Goal: Task Accomplishment & Management: Use online tool/utility

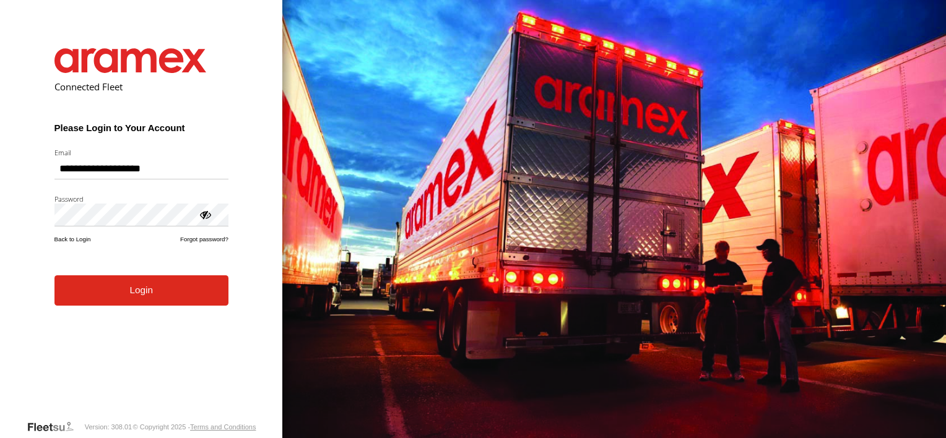
click at [139, 292] on button "Login" at bounding box center [141, 290] width 174 height 30
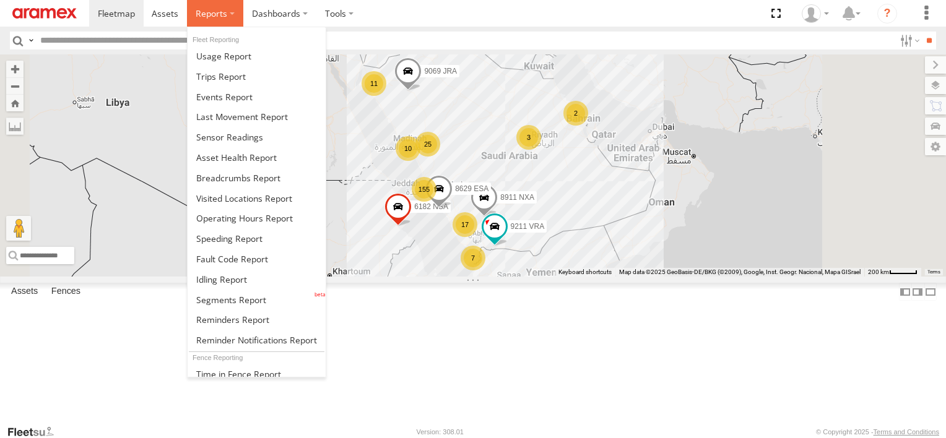
click at [220, 7] on span at bounding box center [212, 13] width 32 height 12
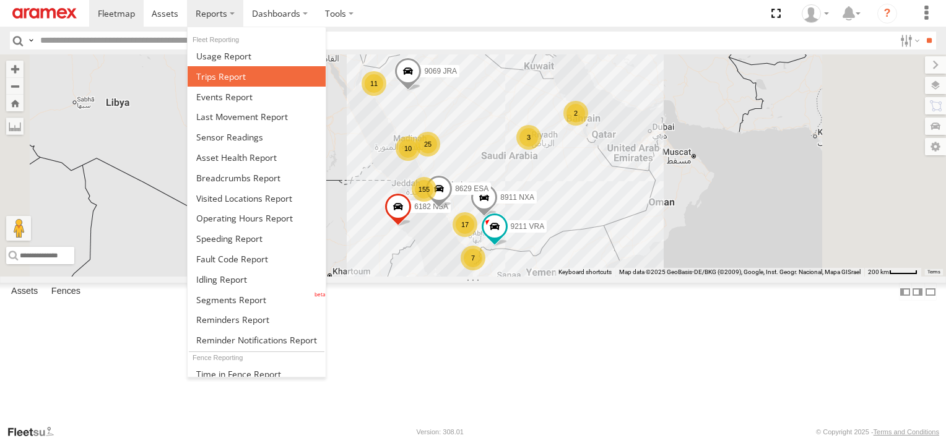
click at [228, 77] on span at bounding box center [221, 77] width 50 height 12
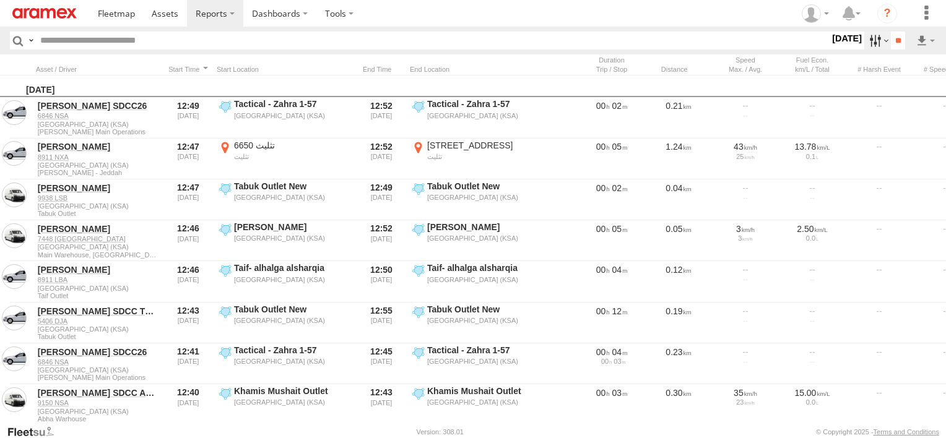
click at [864, 43] on label at bounding box center [877, 41] width 27 height 18
click at [0, 0] on label at bounding box center [0, 0] width 0 height 0
click at [0, 0] on span "Abha Warhouse" at bounding box center [0, 0] width 0 height 0
click at [0, 0] on span "Defleeted Vehicles [PERSON_NAME]" at bounding box center [0, 0] width 0 height 0
click at [0, 0] on span "Baha warehouse" at bounding box center [0, 0] width 0 height 0
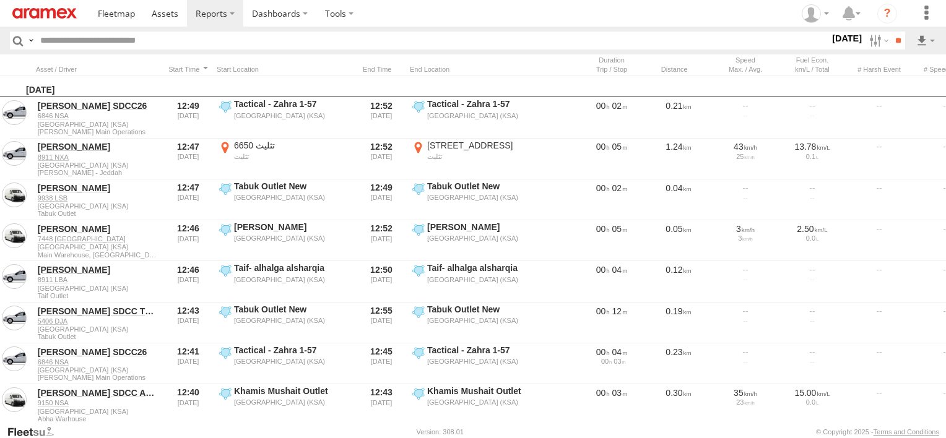
click at [0, 0] on span "Defleeted Vehicles [PERSON_NAME]" at bounding box center [0, 0] width 0 height 0
click at [0, 0] on div "Gizan Outlet" at bounding box center [0, 0] width 0 height 0
click at [0, 0] on span "Gizan Outlet" at bounding box center [0, 0] width 0 height 0
click at [0, 0] on span "Khamis Mushait Outlet" at bounding box center [0, 0] width 0 height 0
click at [0, 0] on span "Main Warehouse, [GEOGRAPHIC_DATA]" at bounding box center [0, 0] width 0 height 0
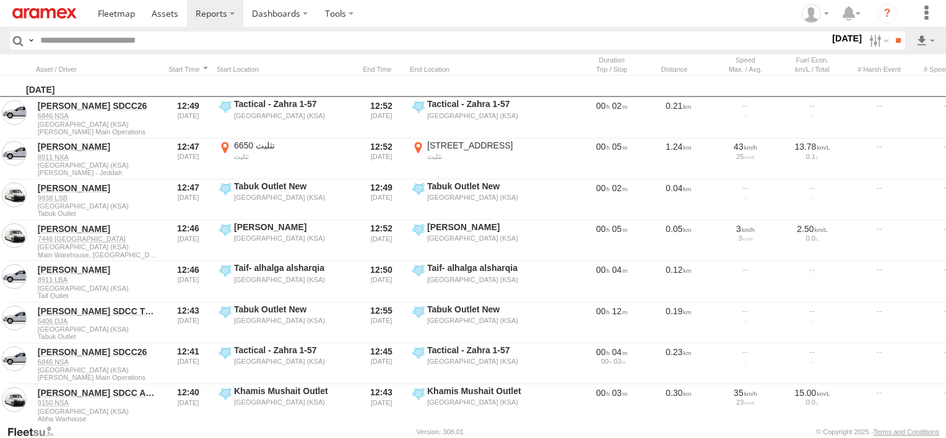
click at [0, 0] on span "Makkah Outlet" at bounding box center [0, 0] width 0 height 0
click at [0, 0] on span "Najran" at bounding box center [0, 0] width 0 height 0
click at [0, 0] on span "Qunfuda" at bounding box center [0, 0] width 0 height 0
click at [0, 0] on span "Tabuk Outlet" at bounding box center [0, 0] width 0 height 0
click at [0, 0] on span "Taif Outlet" at bounding box center [0, 0] width 0 height 0
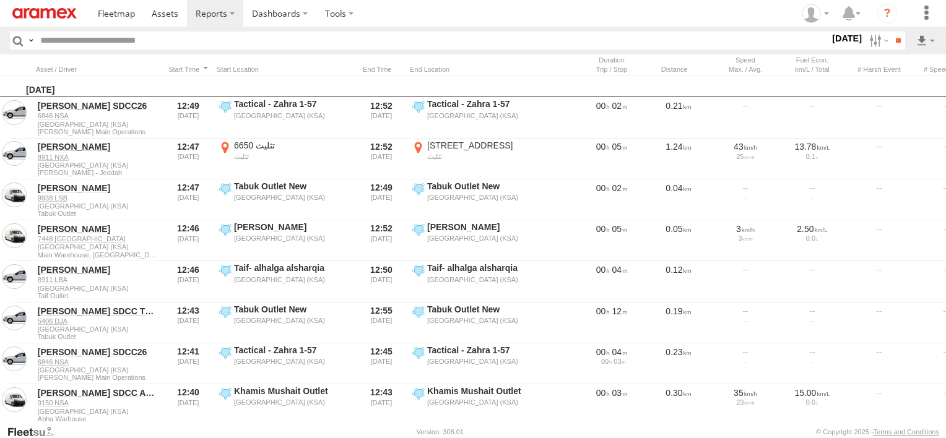
click at [0, 0] on span "Yanbu Outlet" at bounding box center [0, 0] width 0 height 0
click at [891, 42] on input "**" at bounding box center [898, 41] width 14 height 18
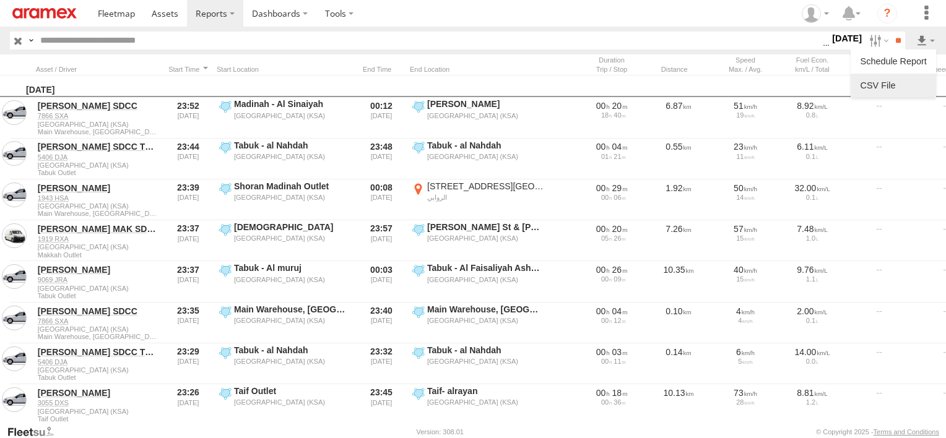
click at [913, 79] on link at bounding box center [893, 85] width 76 height 19
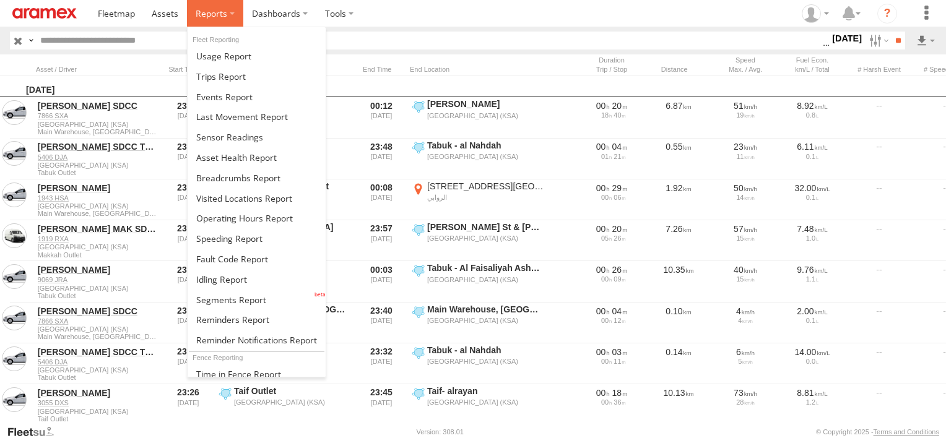
click at [222, 19] on label at bounding box center [215, 13] width 56 height 27
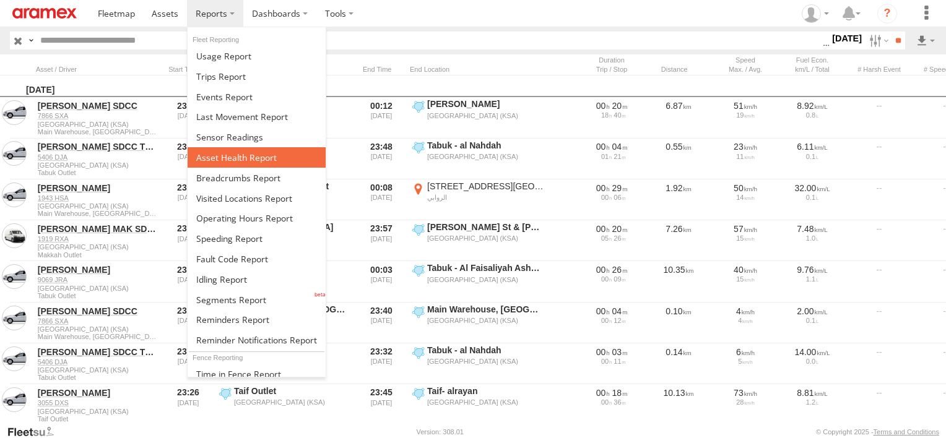
click at [257, 155] on span at bounding box center [236, 158] width 80 height 12
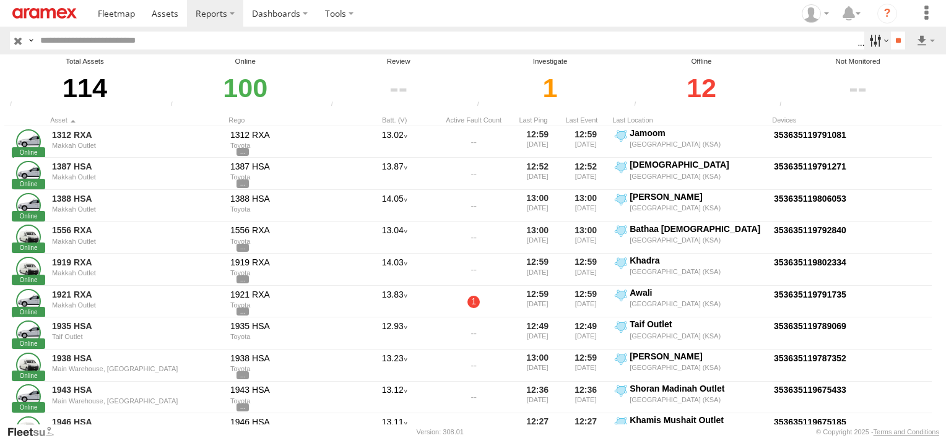
click at [866, 41] on label at bounding box center [877, 41] width 27 height 18
click at [0, 0] on span "Review" at bounding box center [0, 0] width 0 height 0
click at [0, 0] on span "Investigate" at bounding box center [0, 0] width 0 height 0
click at [0, 0] on span "Offline" at bounding box center [0, 0] width 0 height 0
click at [899, 35] on input "**" at bounding box center [898, 41] width 14 height 18
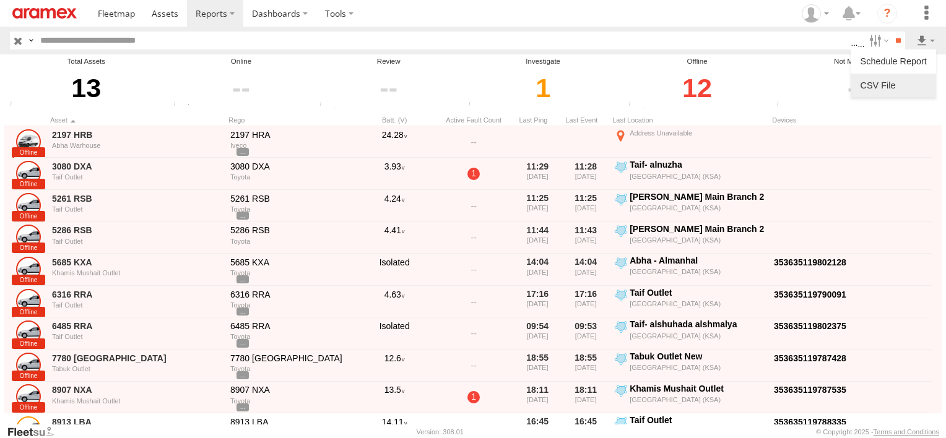
click at [911, 80] on link at bounding box center [893, 85] width 76 height 19
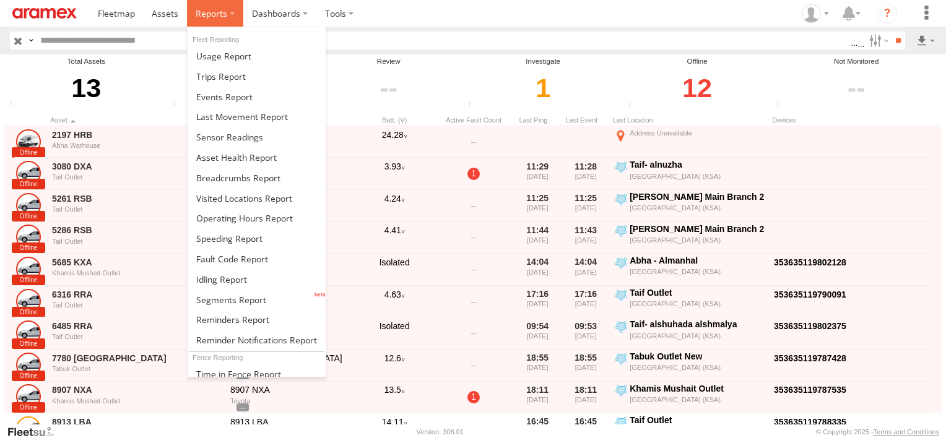
click at [225, 10] on span at bounding box center [212, 13] width 32 height 12
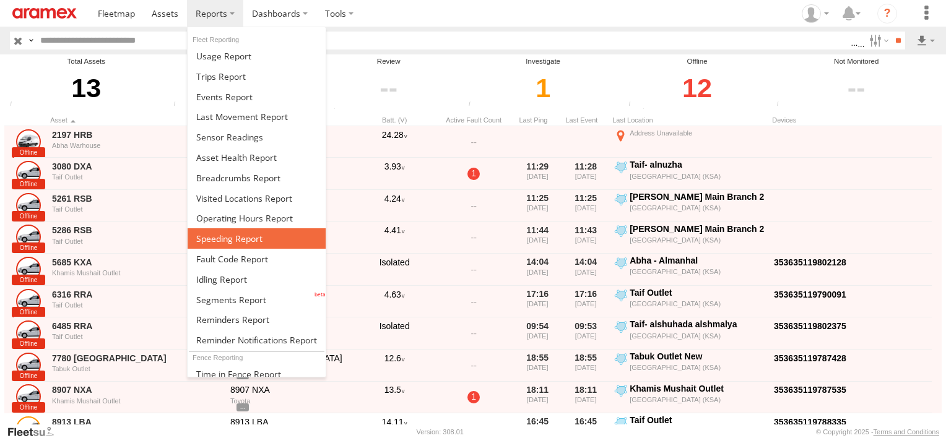
click at [265, 237] on link at bounding box center [257, 238] width 138 height 20
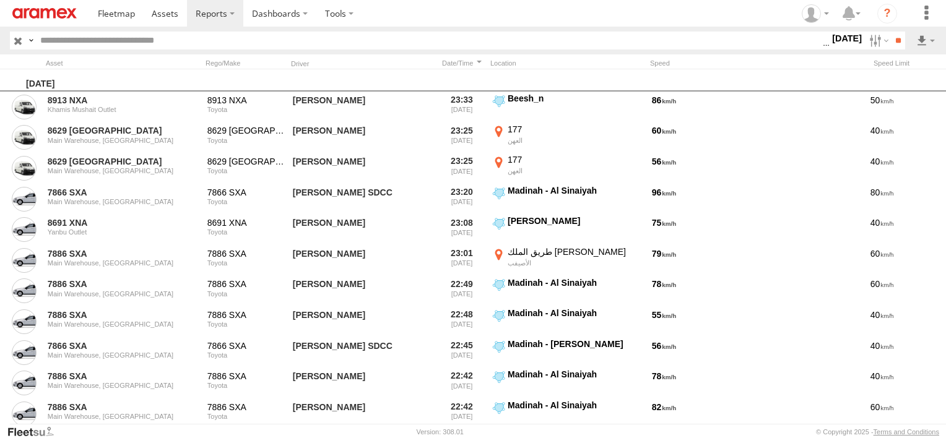
click at [0, 0] on label at bounding box center [0, 0] width 0 height 0
click at [892, 44] on input "**" at bounding box center [898, 41] width 14 height 18
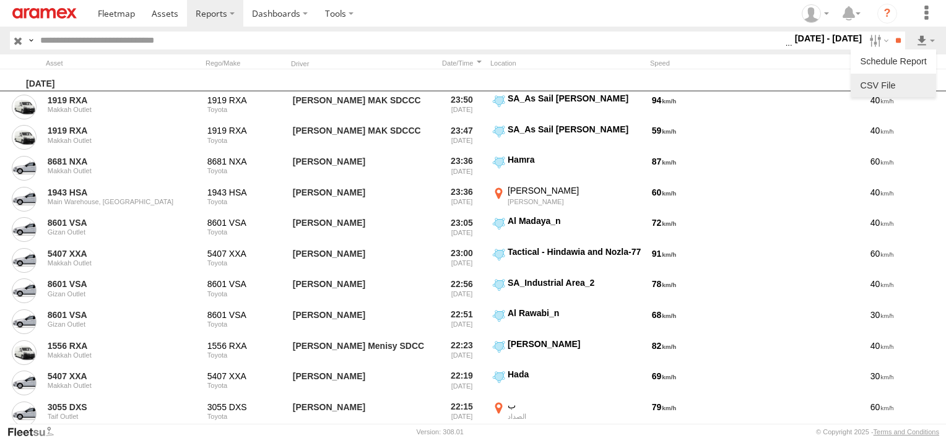
click at [912, 79] on link at bounding box center [893, 85] width 76 height 19
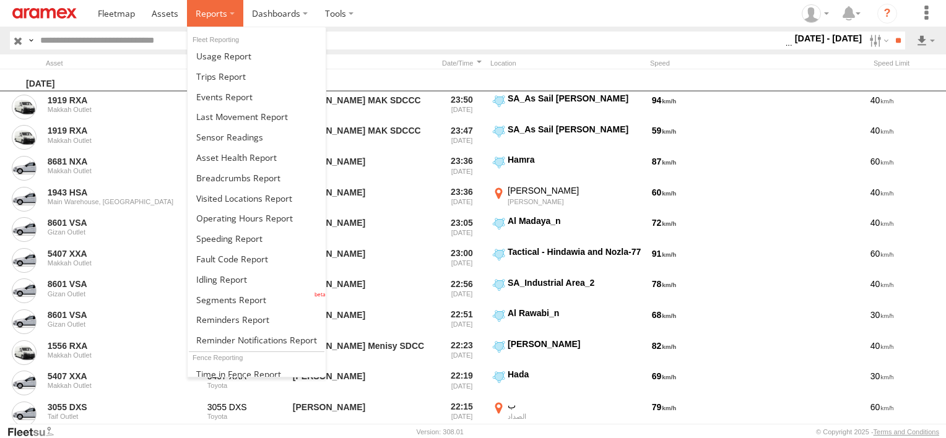
click at [229, 9] on label at bounding box center [215, 13] width 56 height 27
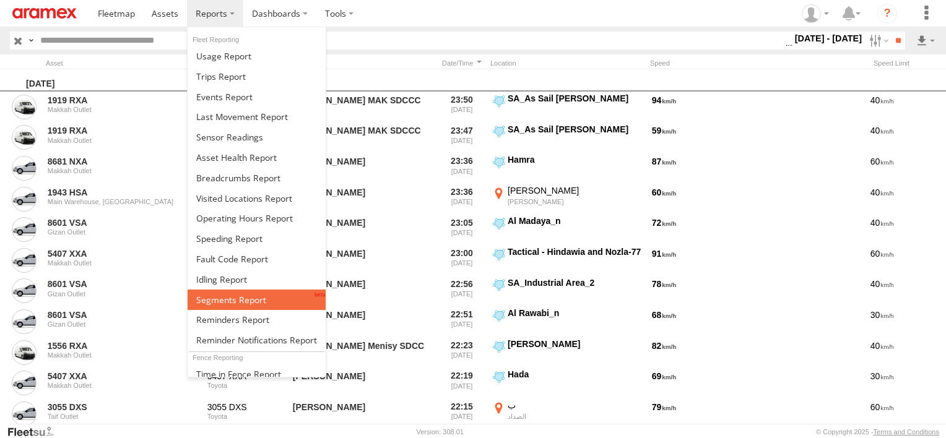
click at [251, 301] on link at bounding box center [257, 300] width 138 height 20
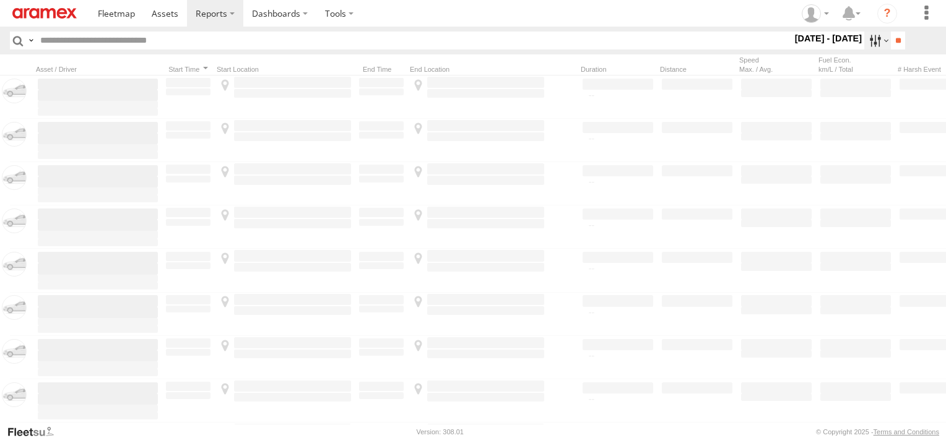
click at [866, 37] on label at bounding box center [877, 41] width 27 height 18
click at [0, 0] on label at bounding box center [0, 0] width 0 height 0
click at [0, 0] on span "Abha Warhouse" at bounding box center [0, 0] width 0 height 0
click at [0, 0] on span "Baha warehouse" at bounding box center [0, 0] width 0 height 0
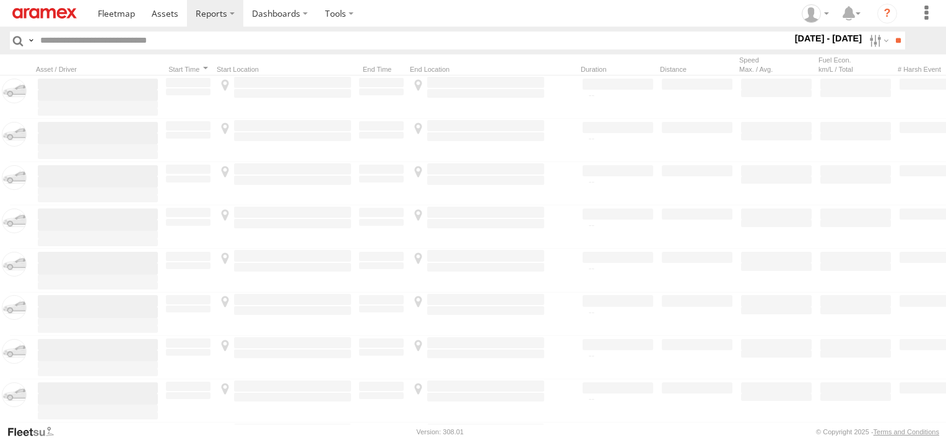
click at [0, 0] on span "Gizan Outlet" at bounding box center [0, 0] width 0 height 0
click at [0, 0] on span "Khamis Mushait Outlet" at bounding box center [0, 0] width 0 height 0
click at [0, 0] on span "Main Warehouse, [GEOGRAPHIC_DATA]" at bounding box center [0, 0] width 0 height 0
click at [0, 0] on span "Makkah Outlet" at bounding box center [0, 0] width 0 height 0
click at [0, 0] on span "Najran" at bounding box center [0, 0] width 0 height 0
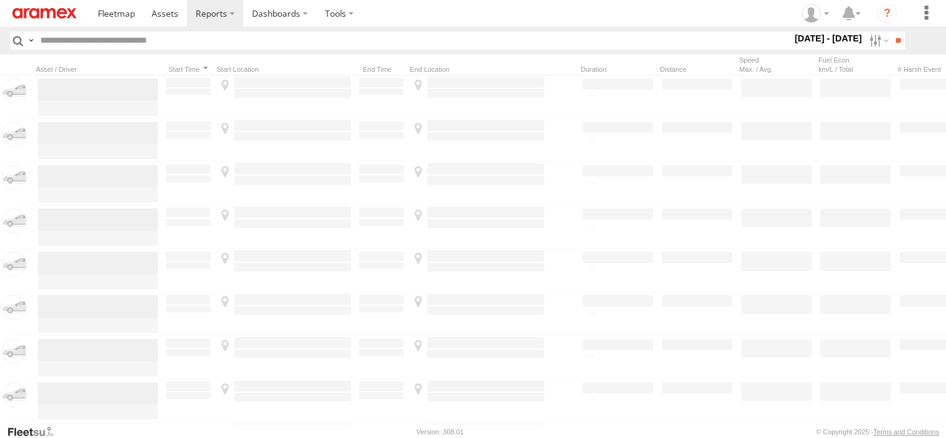
click at [0, 0] on span "Qunfuda" at bounding box center [0, 0] width 0 height 0
click at [0, 0] on span "Tabuk Outlet" at bounding box center [0, 0] width 0 height 0
click at [0, 0] on span "Taif Outlet" at bounding box center [0, 0] width 0 height 0
click at [0, 0] on span "Yanbu Outlet" at bounding box center [0, 0] width 0 height 0
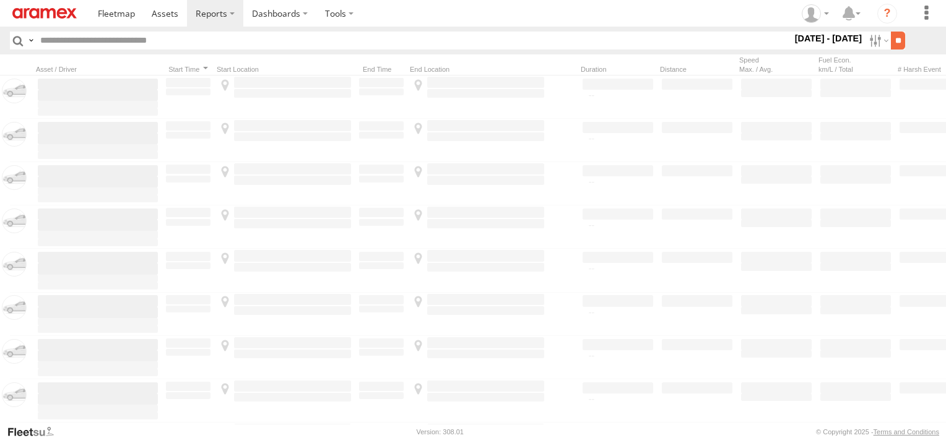
click at [894, 46] on input "**" at bounding box center [898, 41] width 14 height 18
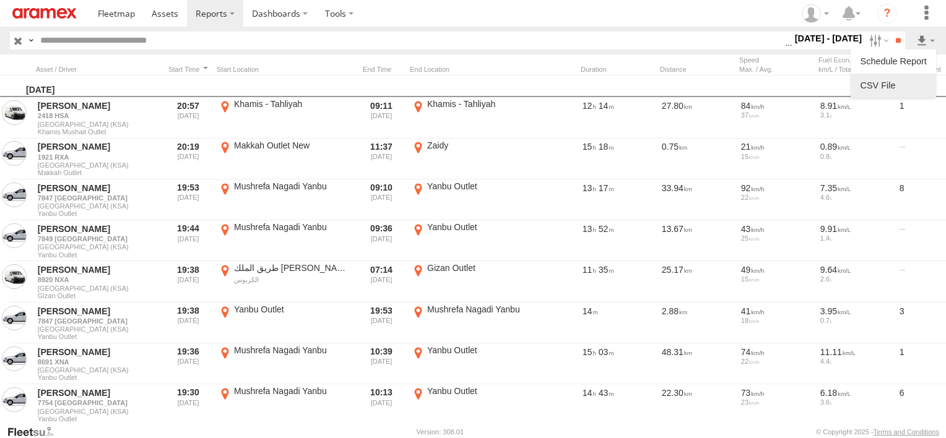
click at [902, 77] on link at bounding box center [893, 85] width 76 height 19
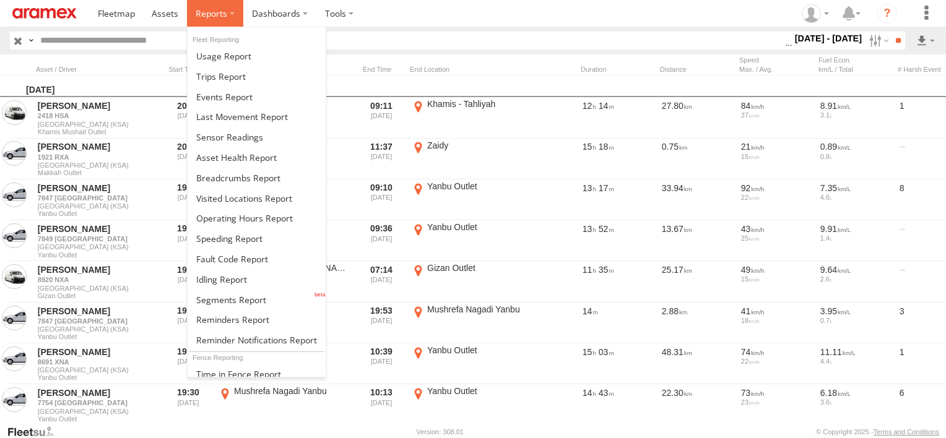
click at [213, 15] on span at bounding box center [212, 13] width 32 height 12
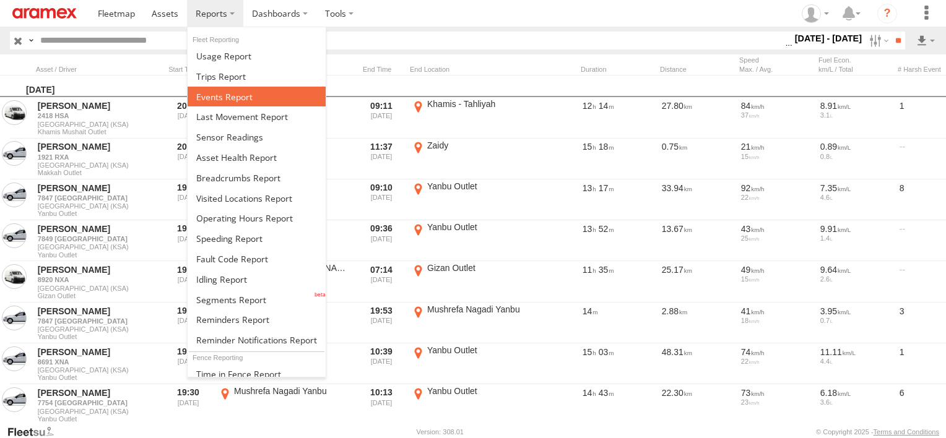
click at [230, 96] on span at bounding box center [224, 97] width 56 height 12
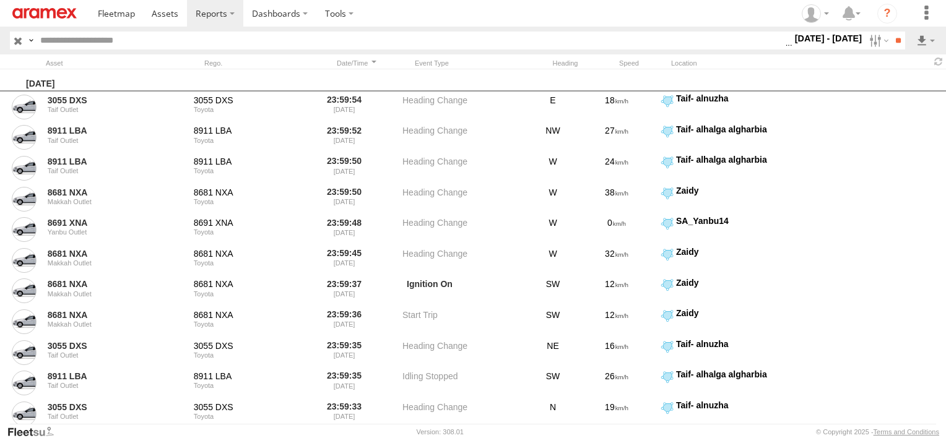
scroll to position [186, 0]
click at [0, 0] on span "Potential Roll Over" at bounding box center [0, 0] width 0 height 0
click at [0, 0] on span "External Power Lost" at bounding box center [0, 0] width 0 height 0
click at [891, 41] on input "**" at bounding box center [898, 41] width 14 height 18
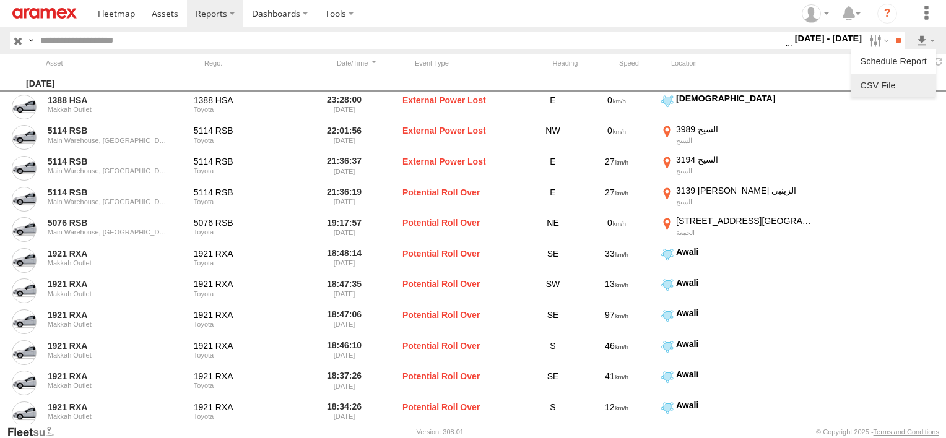
click at [916, 84] on link at bounding box center [893, 85] width 76 height 19
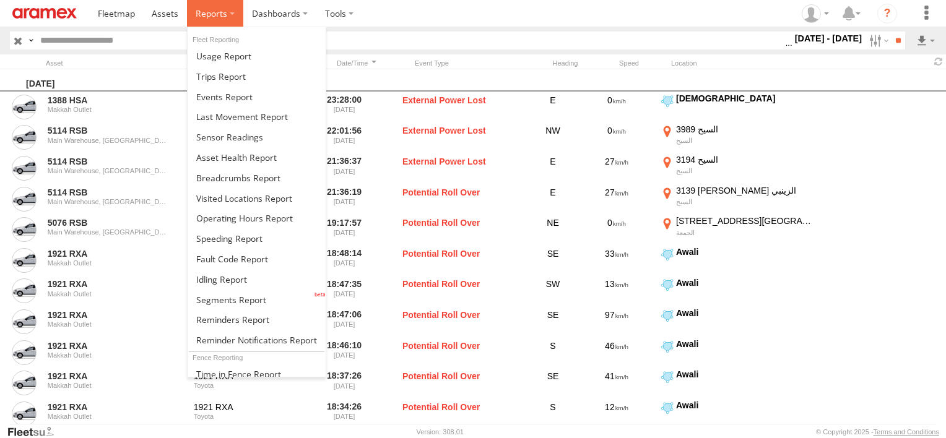
click at [220, 15] on span at bounding box center [212, 13] width 32 height 12
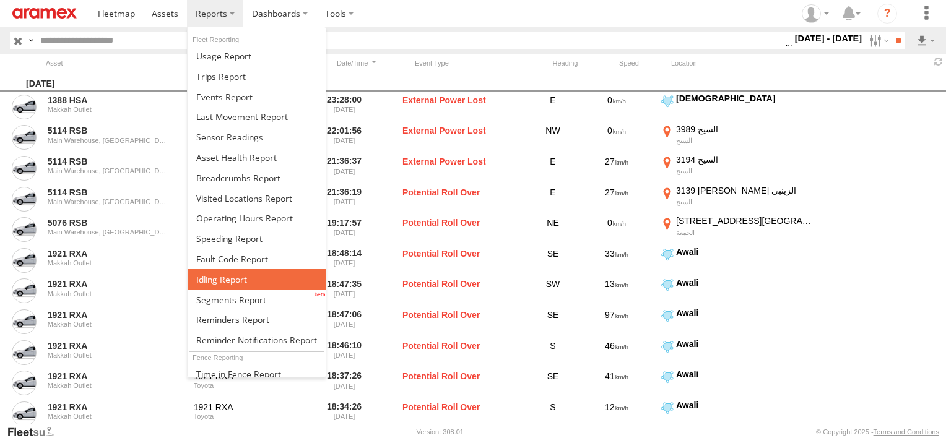
click at [254, 280] on link at bounding box center [257, 279] width 138 height 20
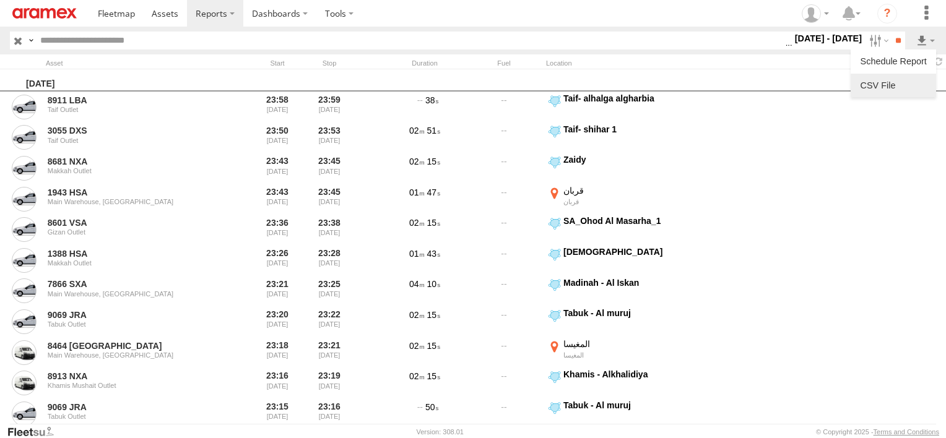
click at [899, 94] on link at bounding box center [893, 85] width 76 height 19
